Goal: Transaction & Acquisition: Purchase product/service

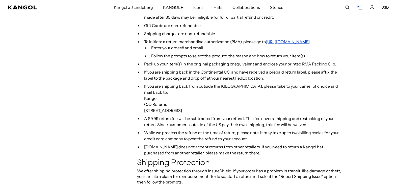
scroll to position [0, 104]
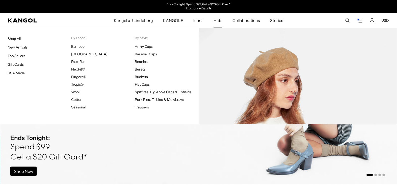
click at [140, 83] on link "Flat Caps" at bounding box center [142, 84] width 15 height 5
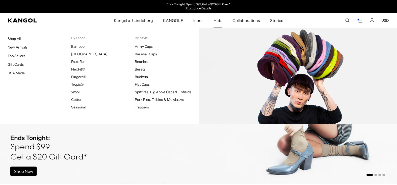
scroll to position [0, 104]
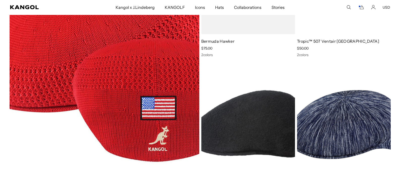
scroll to position [0, 104]
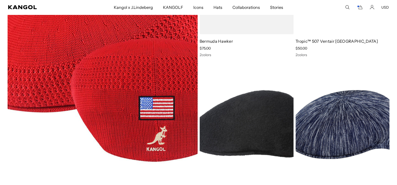
click at [346, 7] on icon "Search here" at bounding box center [347, 7] width 5 height 5
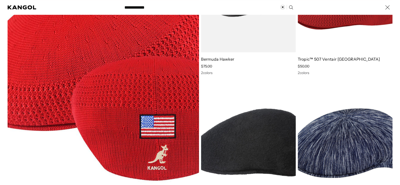
type input "**********"
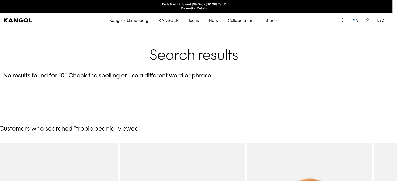
click at [341, 20] on icon "Search here" at bounding box center [342, 20] width 5 height 5
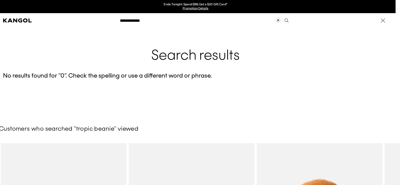
click at [149, 22] on input "**********" at bounding box center [204, 20] width 174 height 13
click at [277, 19] on icon "Clear search term" at bounding box center [278, 20] width 5 height 5
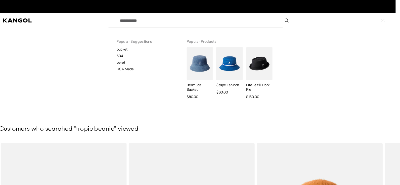
scroll to position [0, 104]
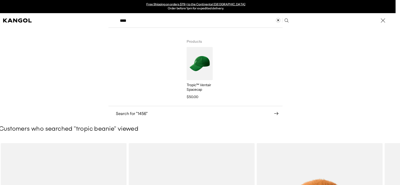
type input "****"
click at [197, 68] on img "Search here" at bounding box center [200, 63] width 26 height 33
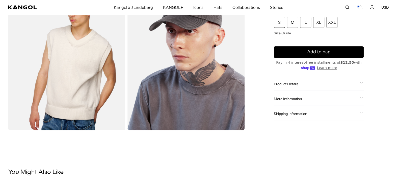
scroll to position [202, 0]
click at [299, 81] on span "Product Details" at bounding box center [316, 83] width 84 height 5
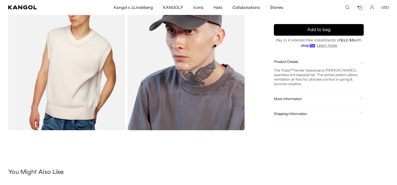
click at [303, 101] on div "More Information Style ID 1456BC Shape Baseball Cap Fabrication Tropic Material…" at bounding box center [319, 98] width 90 height 13
click at [300, 96] on span "More Information" at bounding box center [316, 98] width 84 height 5
